Goal: Task Accomplishment & Management: Complete application form

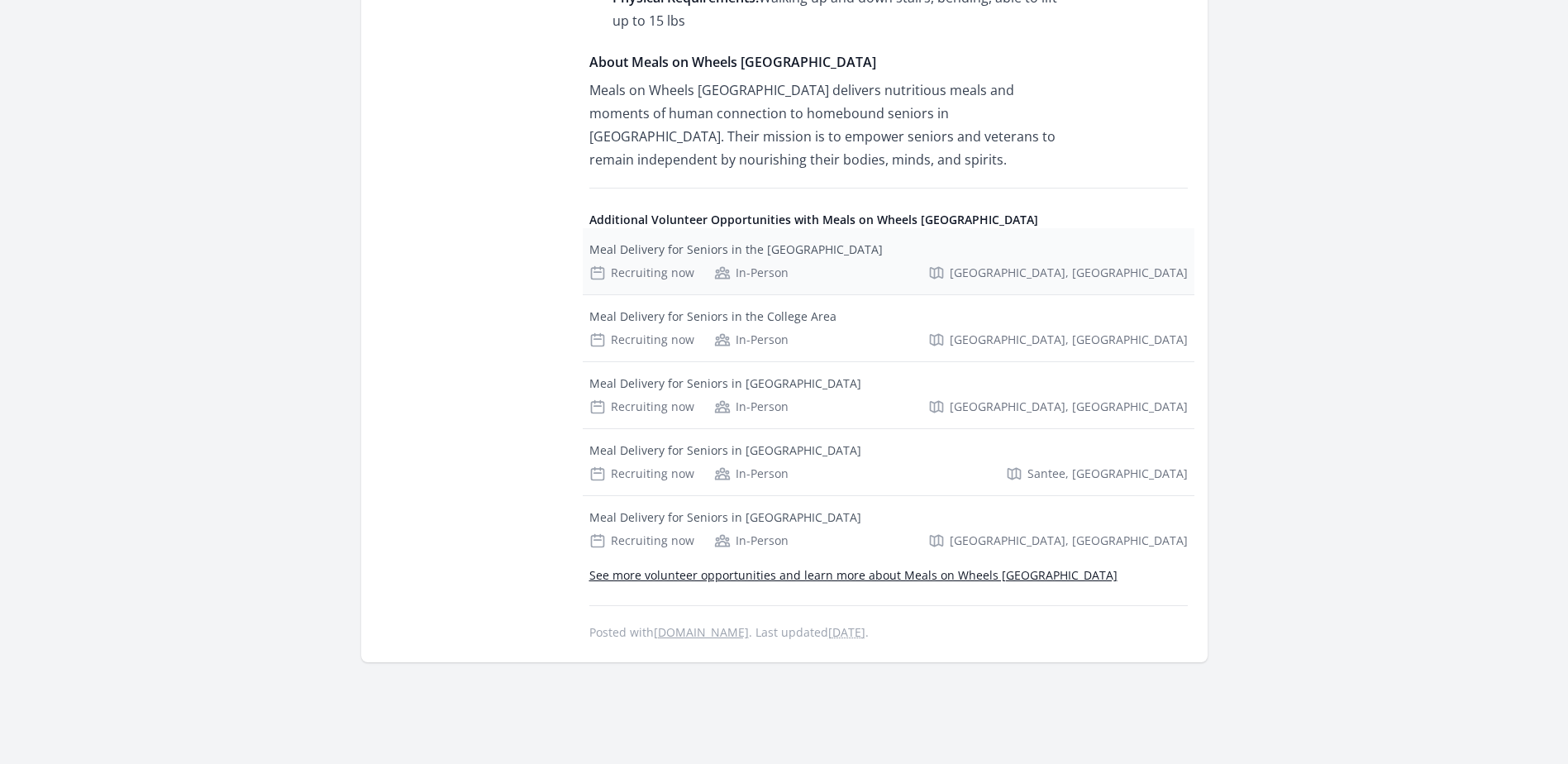
scroll to position [1158, 0]
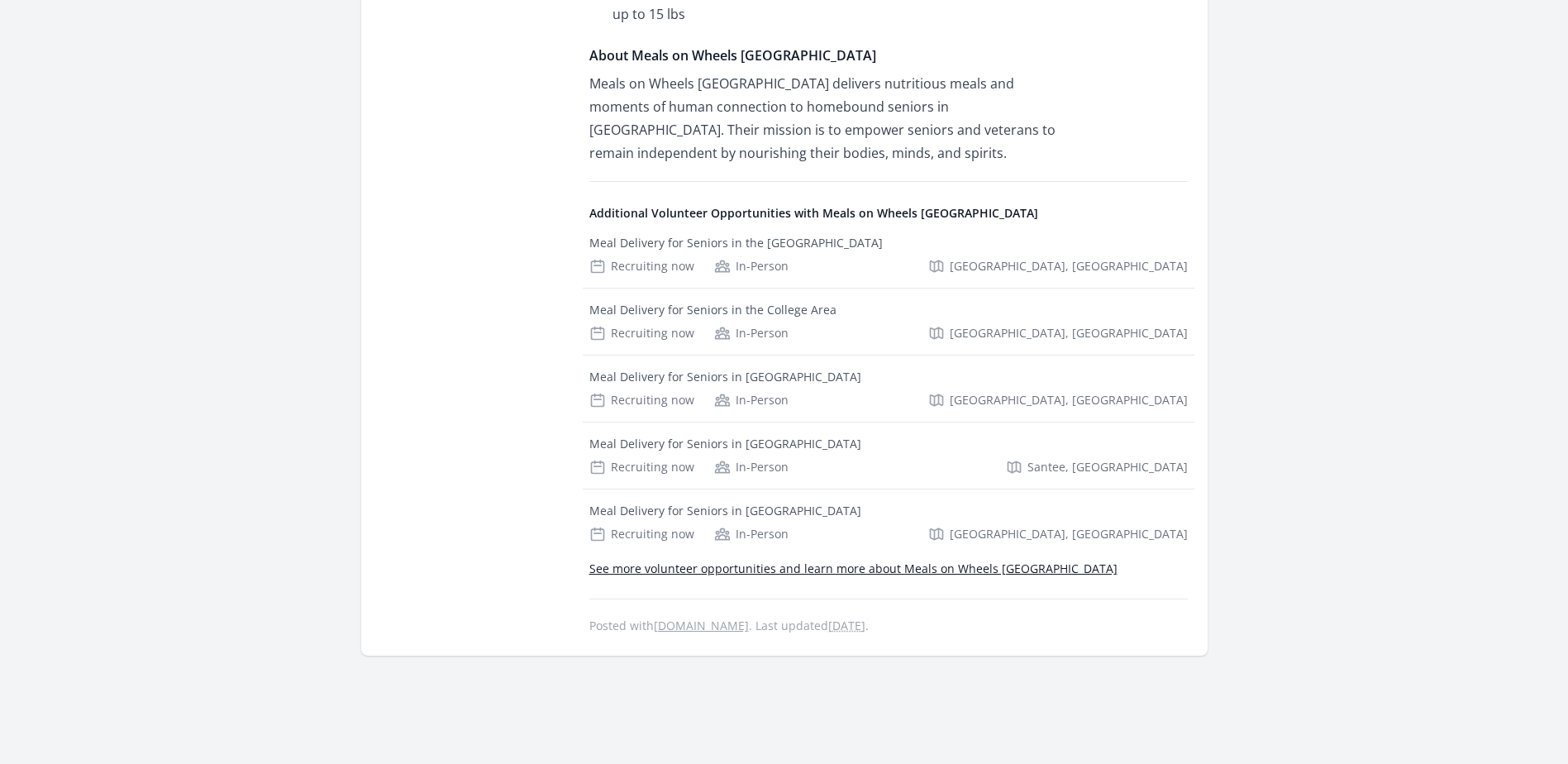
click at [908, 566] on link "See more volunteer opportunities and learn more about Meals on Wheels San Diego…" at bounding box center [854, 568] width 529 height 16
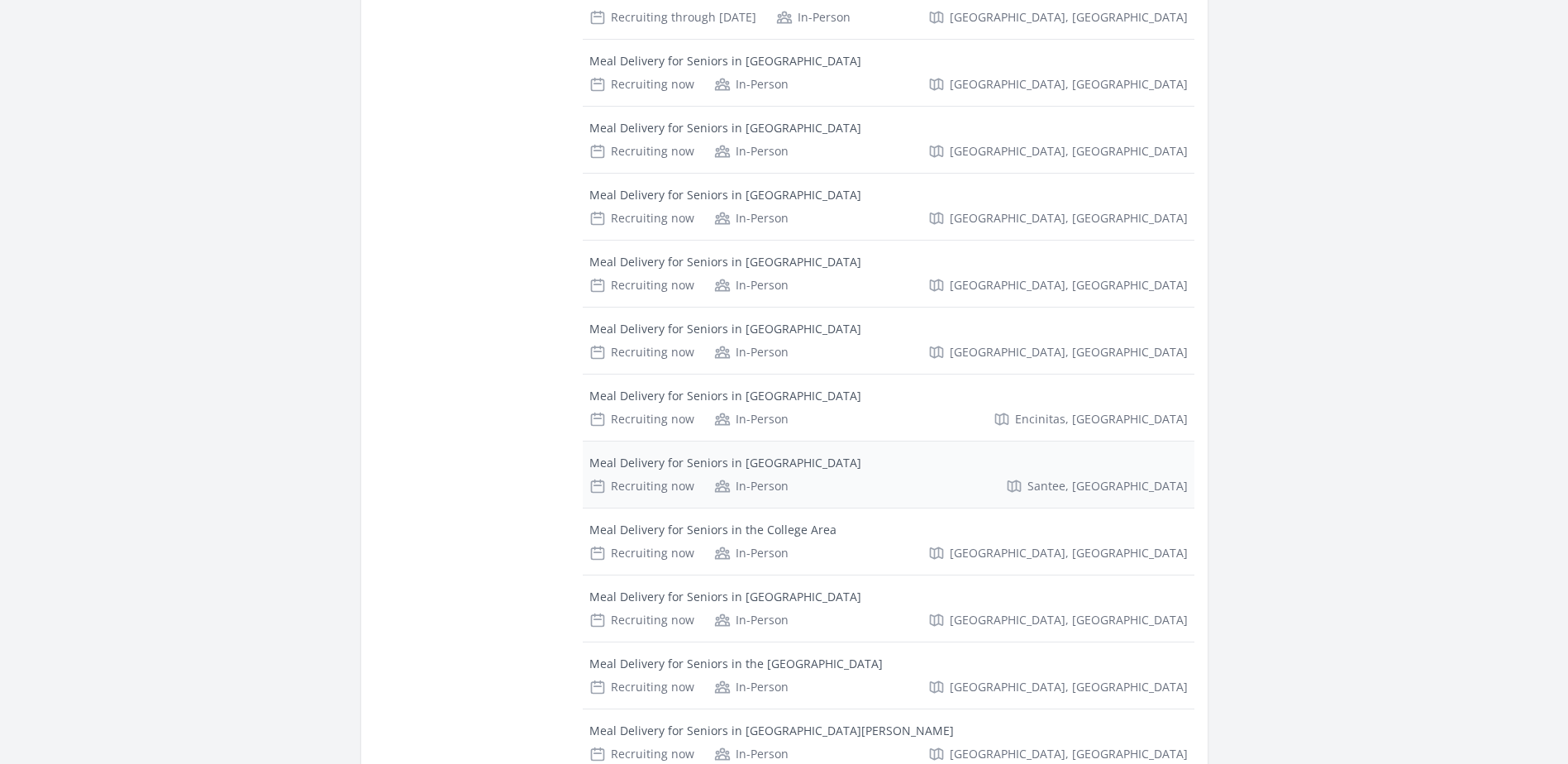
scroll to position [1075, 0]
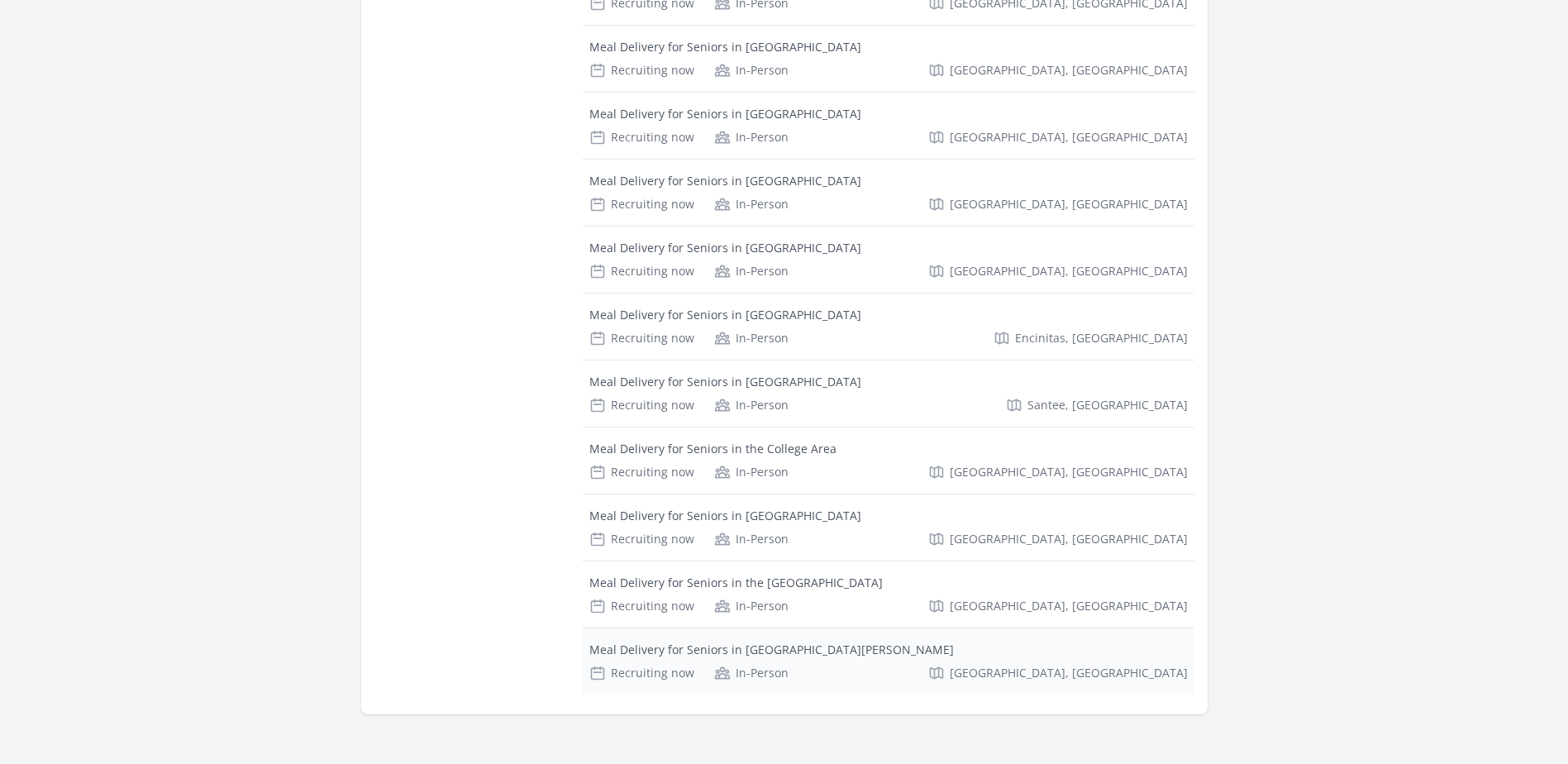
click at [753, 642] on div "Meal Delivery for Seniors in [GEOGRAPHIC_DATA][PERSON_NAME]" at bounding box center [772, 649] width 365 height 17
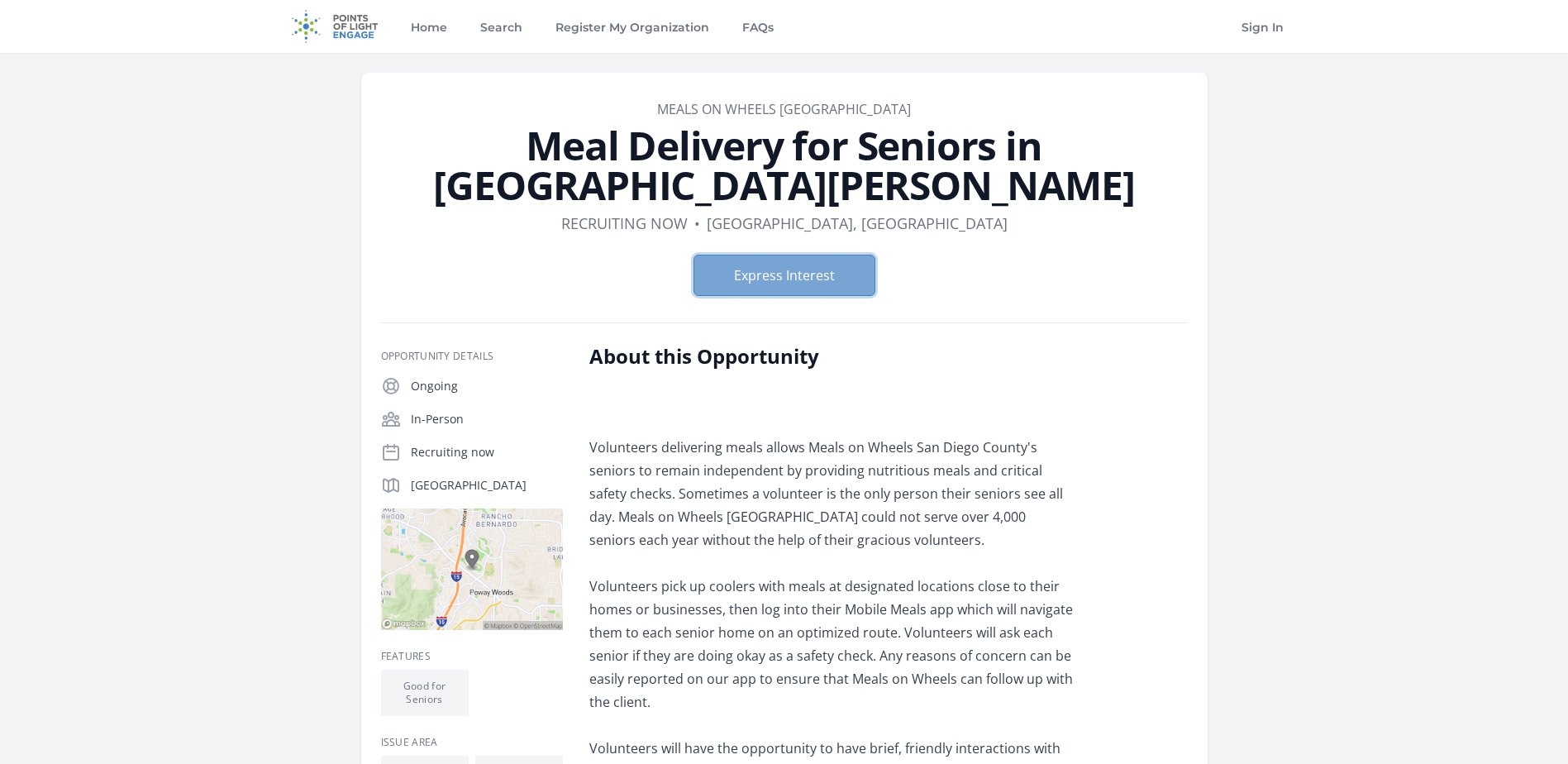
click at [779, 263] on button "Express Interest" at bounding box center [784, 275] width 181 height 41
